Goal: Register for event/course

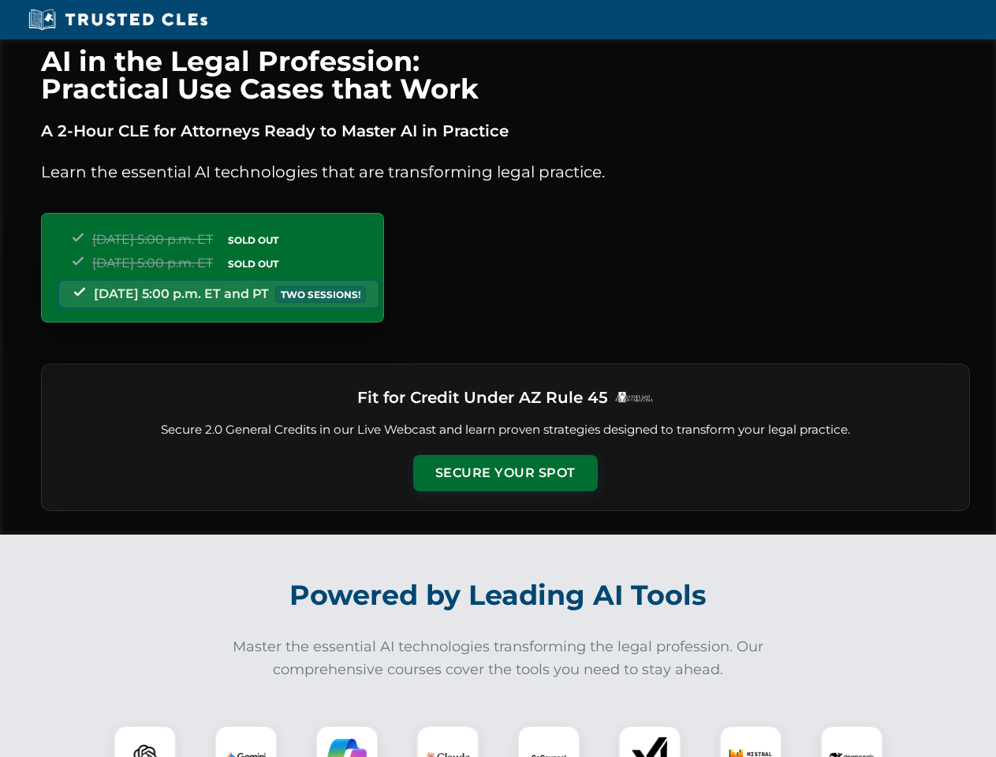
click at [505, 473] on button "Secure Your Spot" at bounding box center [505, 473] width 185 height 36
click at [145, 741] on img at bounding box center [145, 757] width 46 height 46
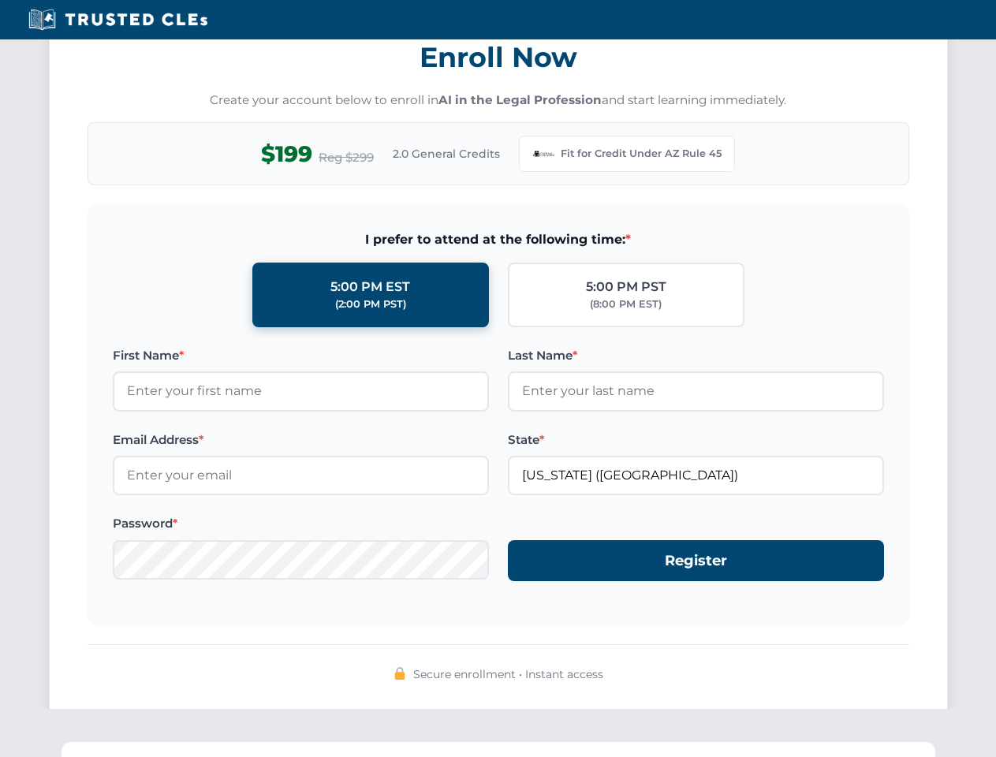
scroll to position [1537, 0]
